Goal: Task Accomplishment & Management: Manage account settings

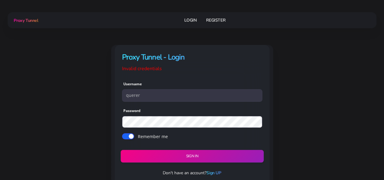
click at [166, 157] on button "Sign in" at bounding box center [192, 156] width 143 height 13
click at [180, 154] on button "Sign in" at bounding box center [192, 156] width 143 height 13
